Goal: Navigation & Orientation: Find specific page/section

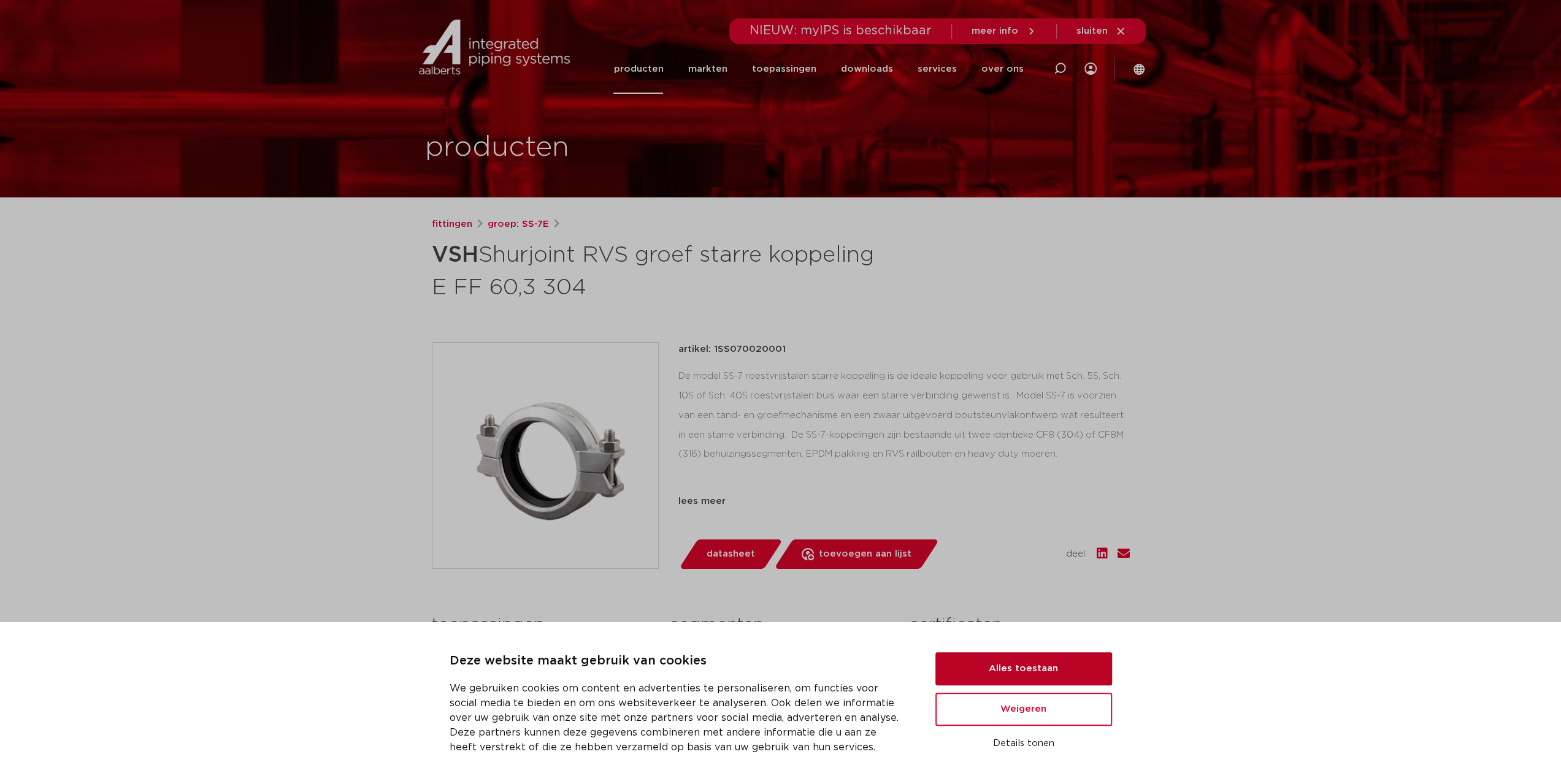
click at [1023, 675] on button "Alles toestaan" at bounding box center [1024, 669] width 176 height 33
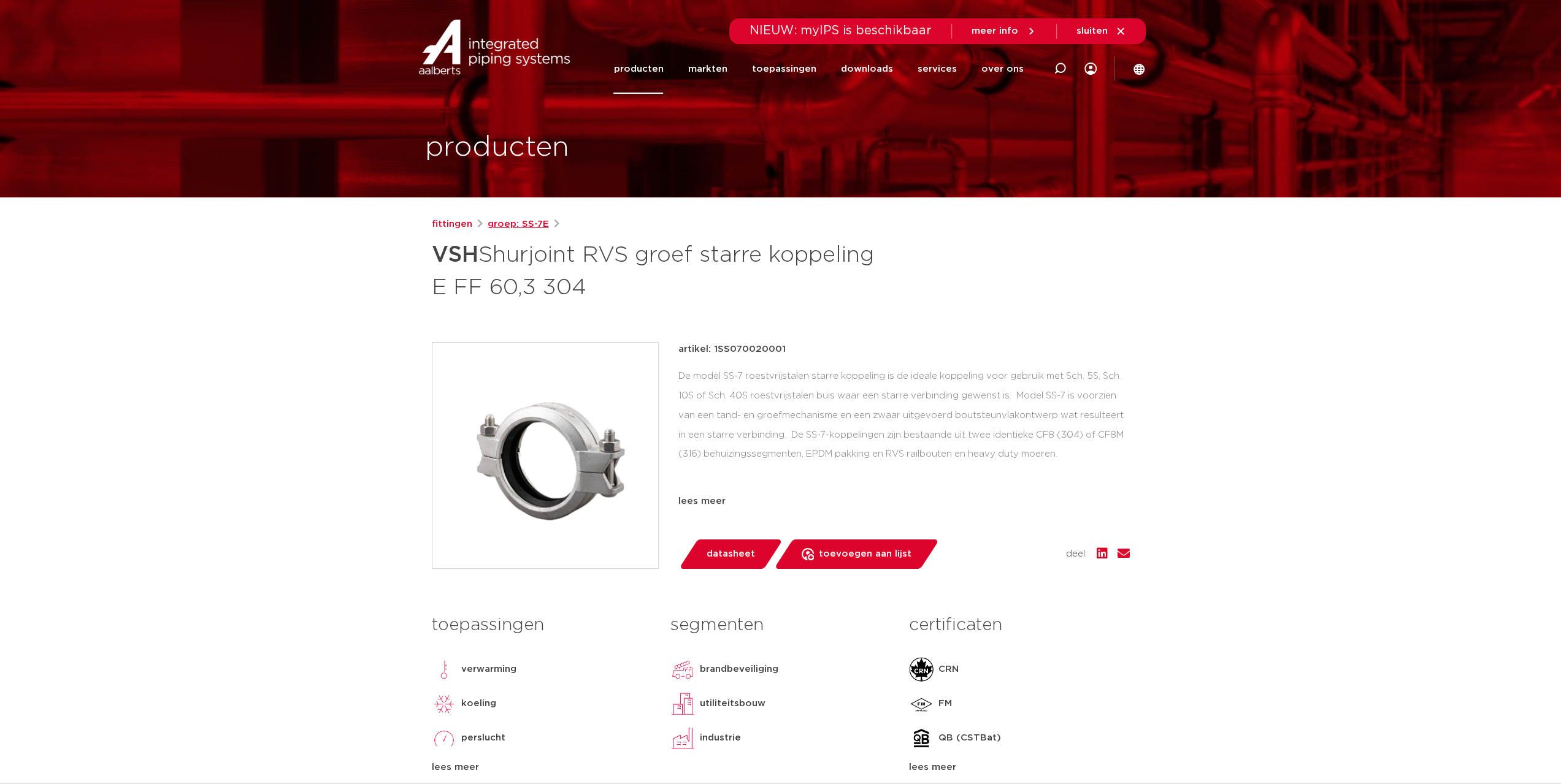
click at [505, 224] on link "groep: SS-7E" at bounding box center [518, 224] width 61 height 15
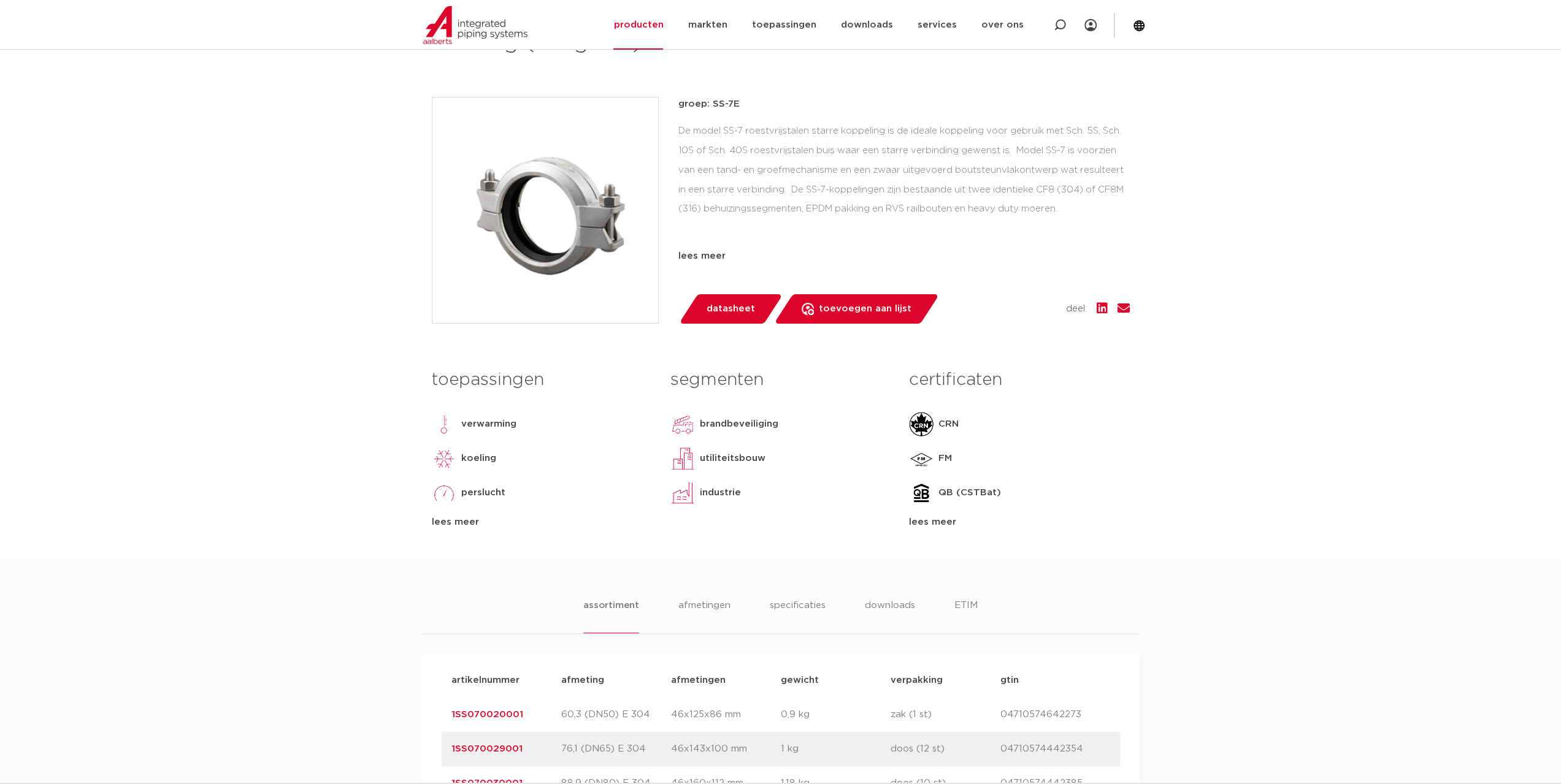
scroll to position [368, 0]
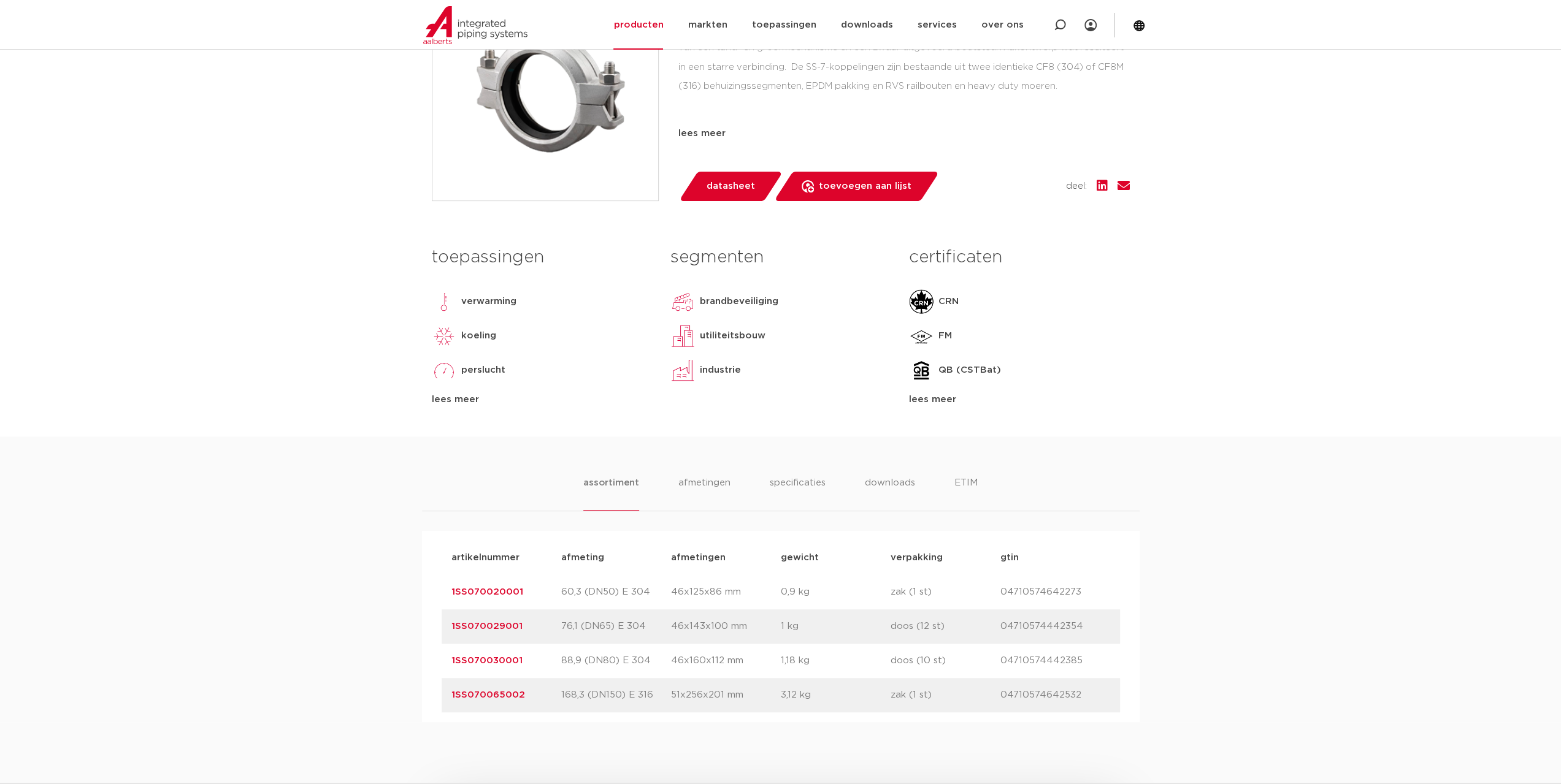
click at [508, 700] on link "1SS070065002" at bounding box center [487, 695] width 73 height 9
